Goal: Download file/media

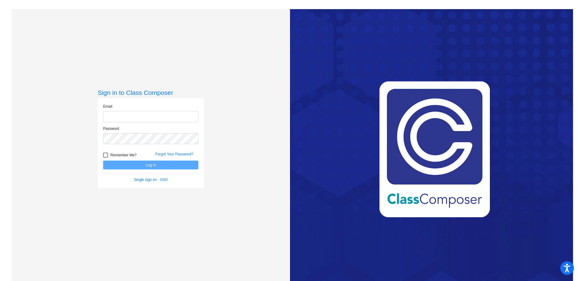
type input "[PERSON_NAME][EMAIL_ADDRESS][PERSON_NAME][DOMAIN_NAME]"
click at [155, 166] on button "Log In" at bounding box center [150, 164] width 95 height 9
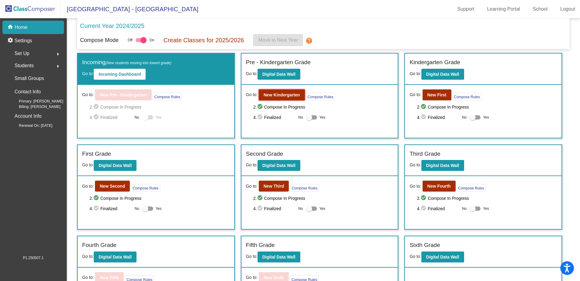
click at [278, 96] on b "New Kindergarten" at bounding box center [282, 94] width 36 height 5
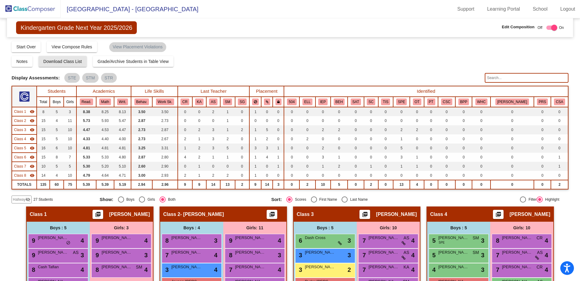
click at [70, 58] on button "Download Class List" at bounding box center [63, 61] width 48 height 11
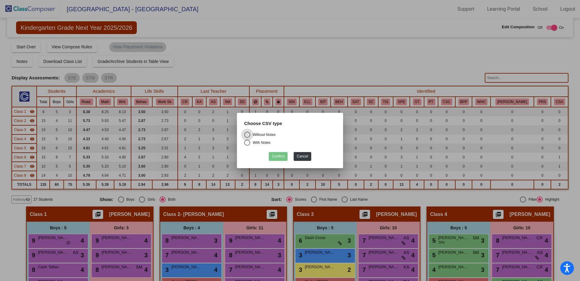
click at [264, 130] on div "Choose CSV type" at bounding box center [290, 126] width 101 height 12
drag, startPoint x: 266, startPoint y: 133, endPoint x: 267, endPoint y: 141, distance: 8.3
click at [267, 132] on div "Without Notes" at bounding box center [262, 134] width 25 height 5
click at [247, 138] on input "Without Notes" at bounding box center [247, 138] width 0 height 0
radio input "true"
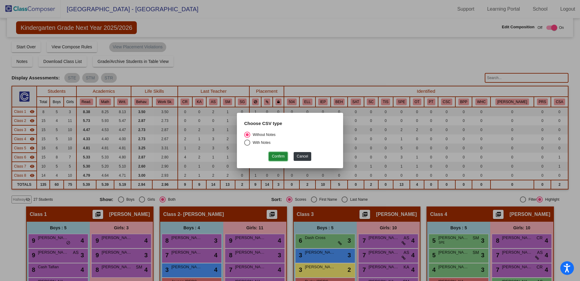
click at [275, 156] on button "Confirm" at bounding box center [278, 156] width 19 height 9
